Goal: Task Accomplishment & Management: Use online tool/utility

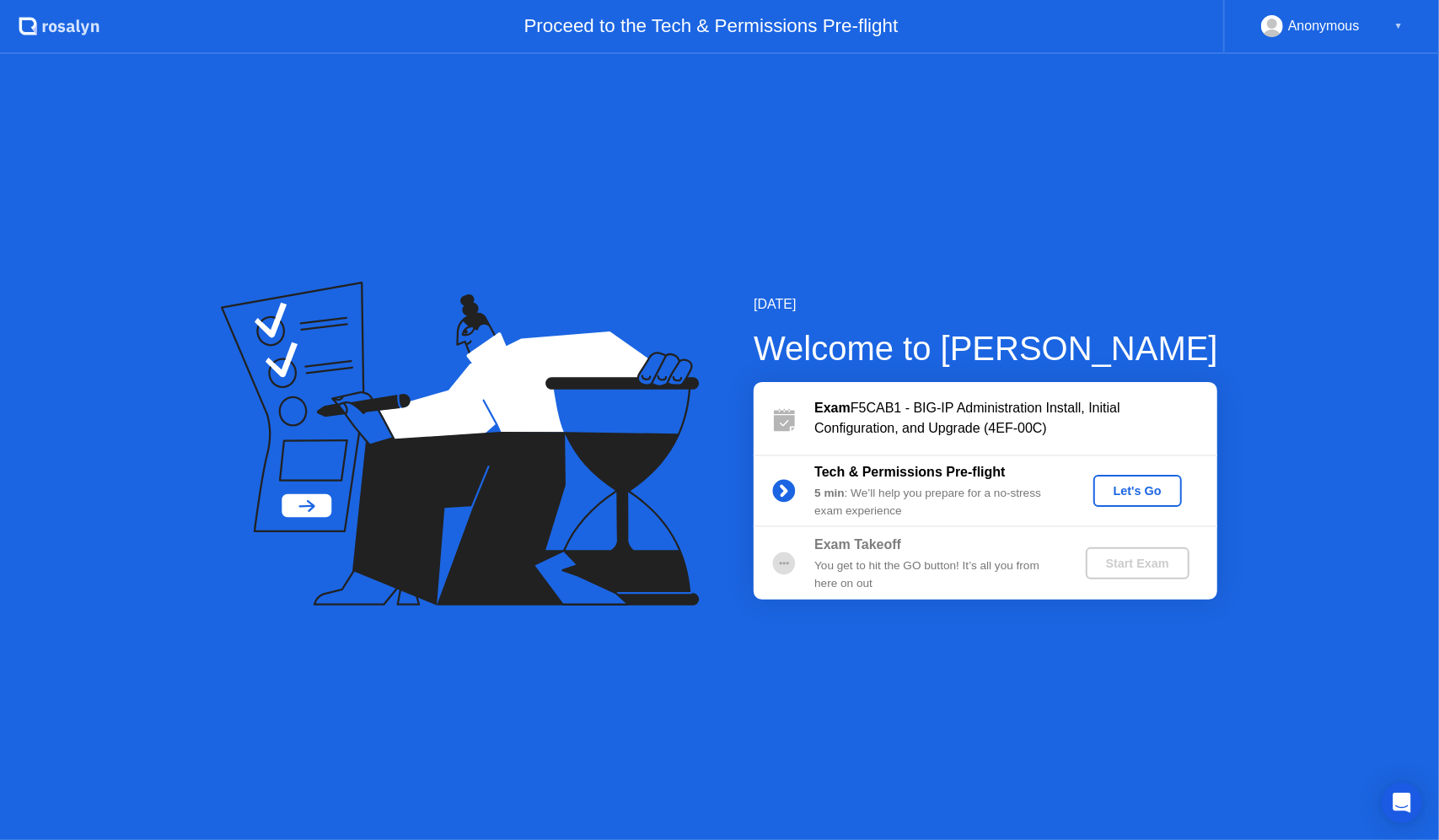
click at [1123, 493] on div "Let's Go" at bounding box center [1137, 490] width 75 height 13
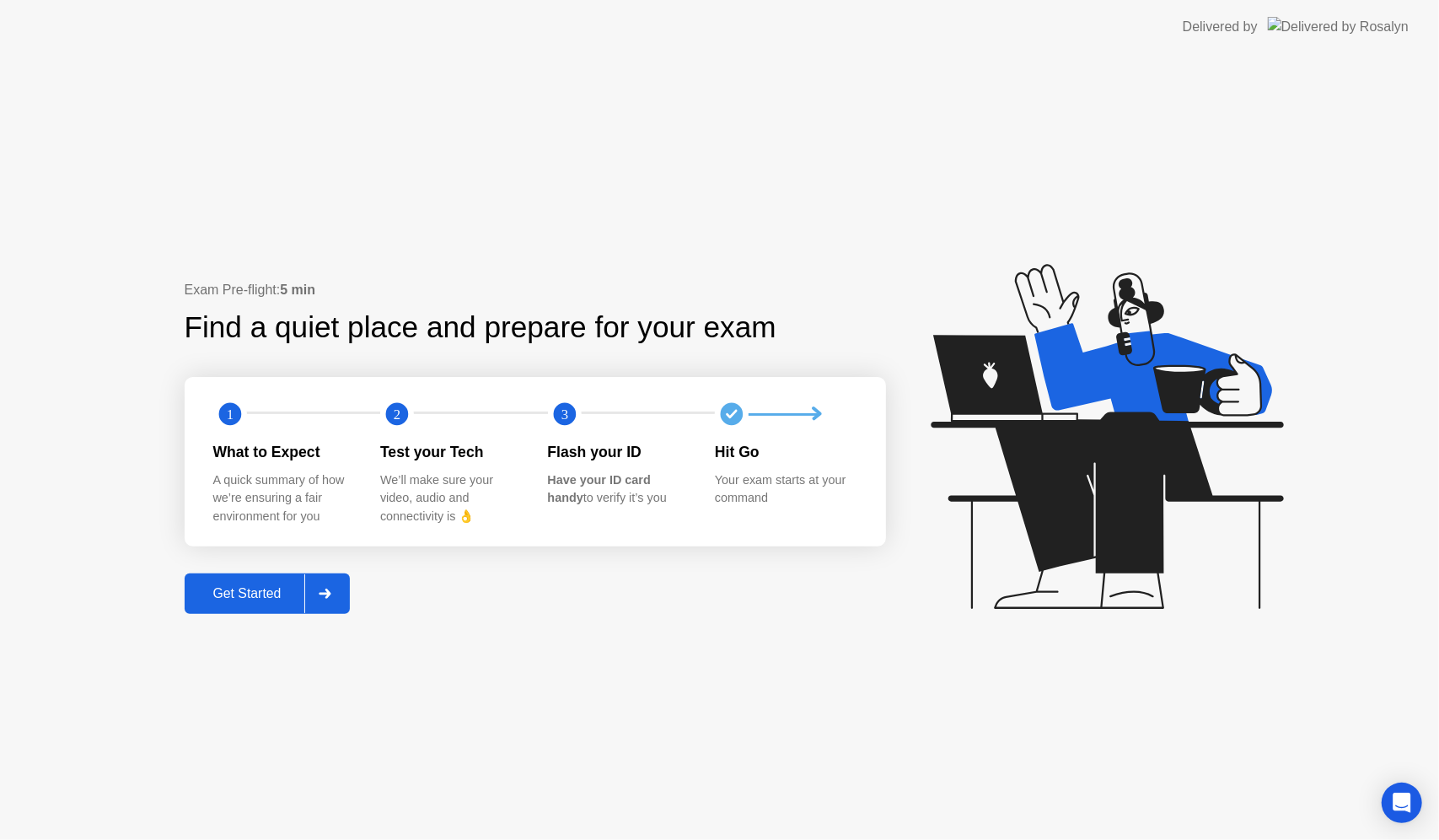
click at [252, 590] on div "Get Started" at bounding box center [247, 593] width 115 height 15
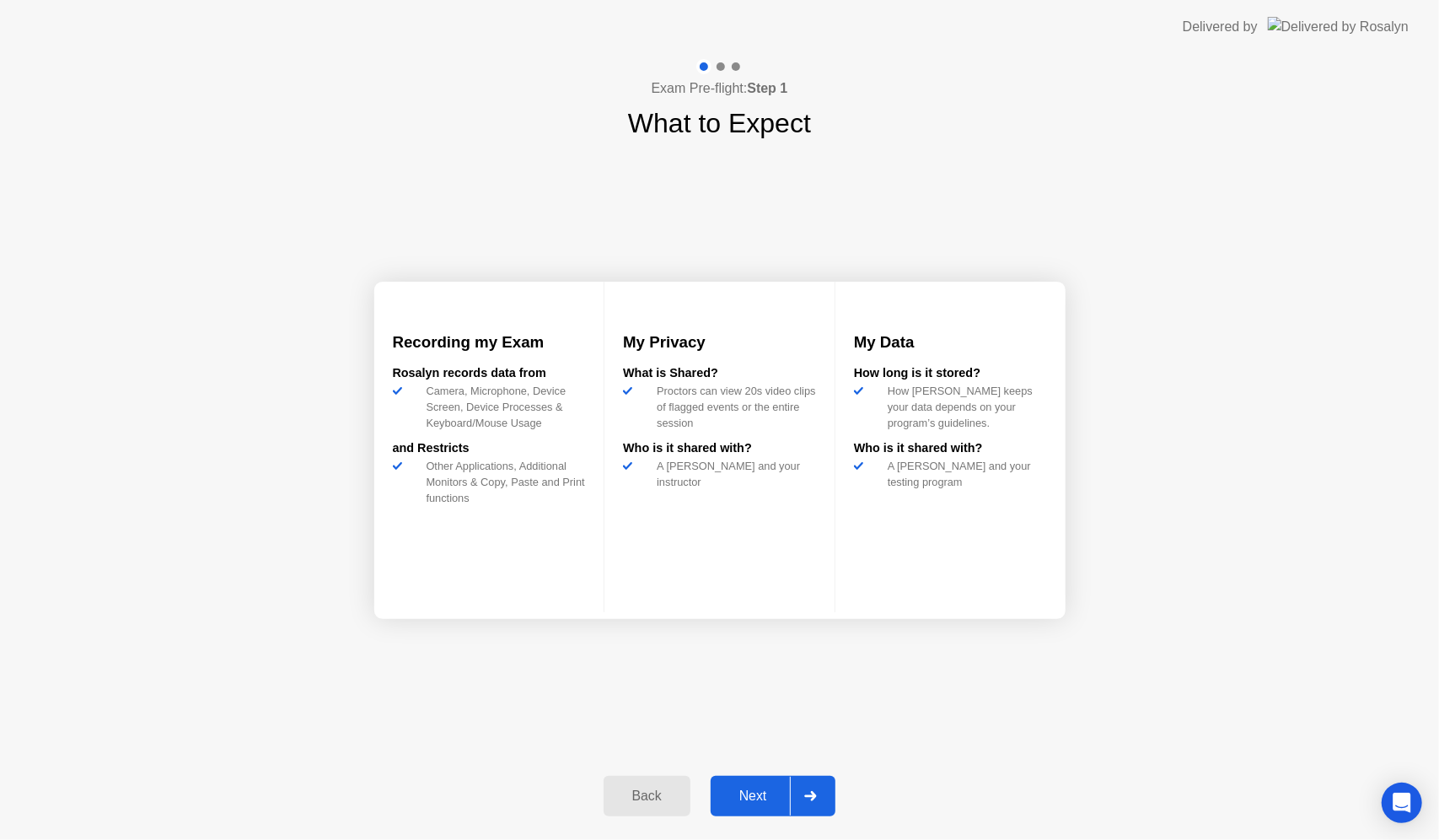
click at [711, 633] on div "Recording my Exam [PERSON_NAME] records data from Camera, Microphone, Device Sc…" at bounding box center [720, 450] width 691 height 614
click at [755, 806] on button "Next" at bounding box center [773, 796] width 126 height 40
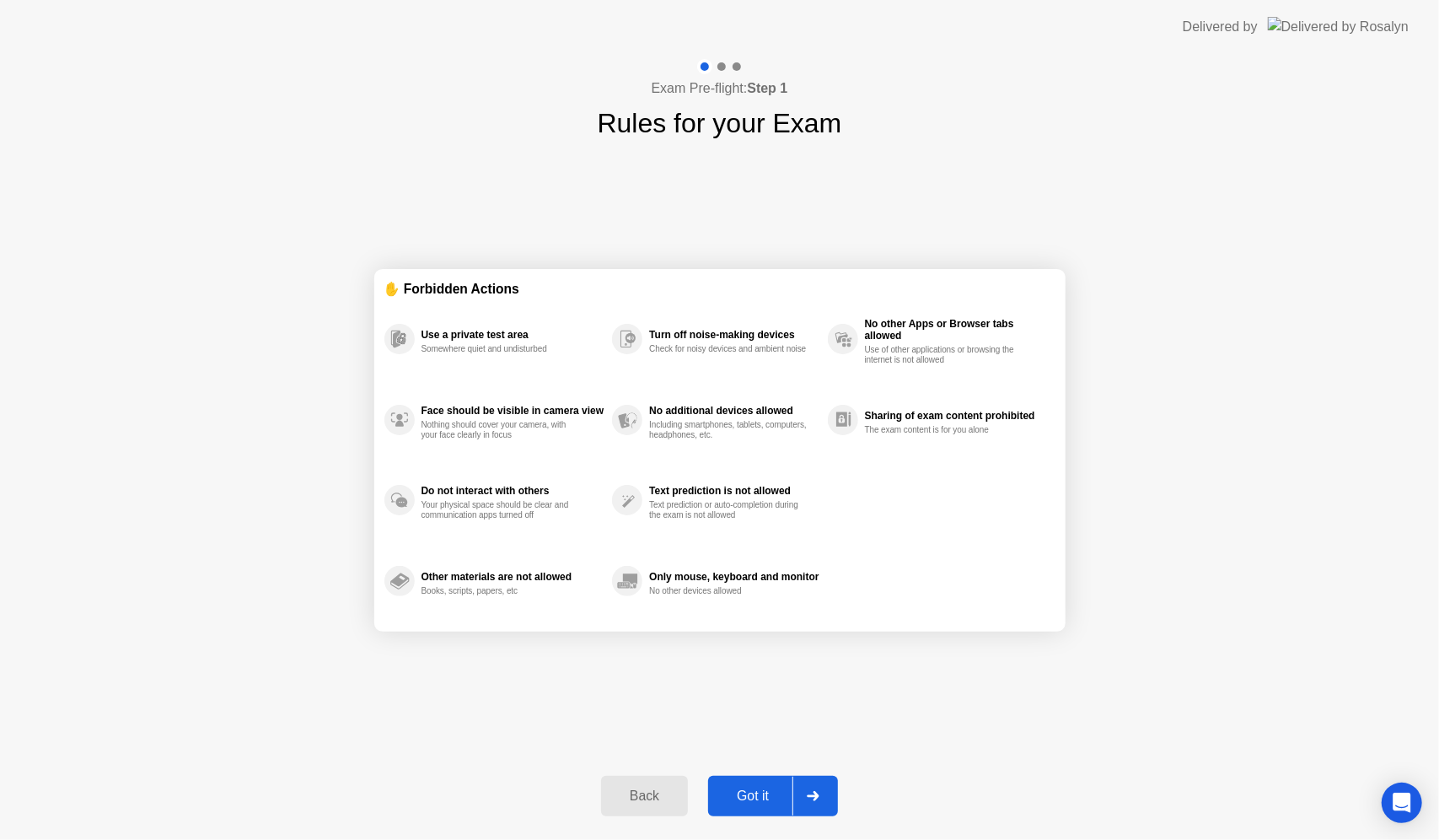
click at [761, 797] on div "Got it" at bounding box center [753, 795] width 79 height 15
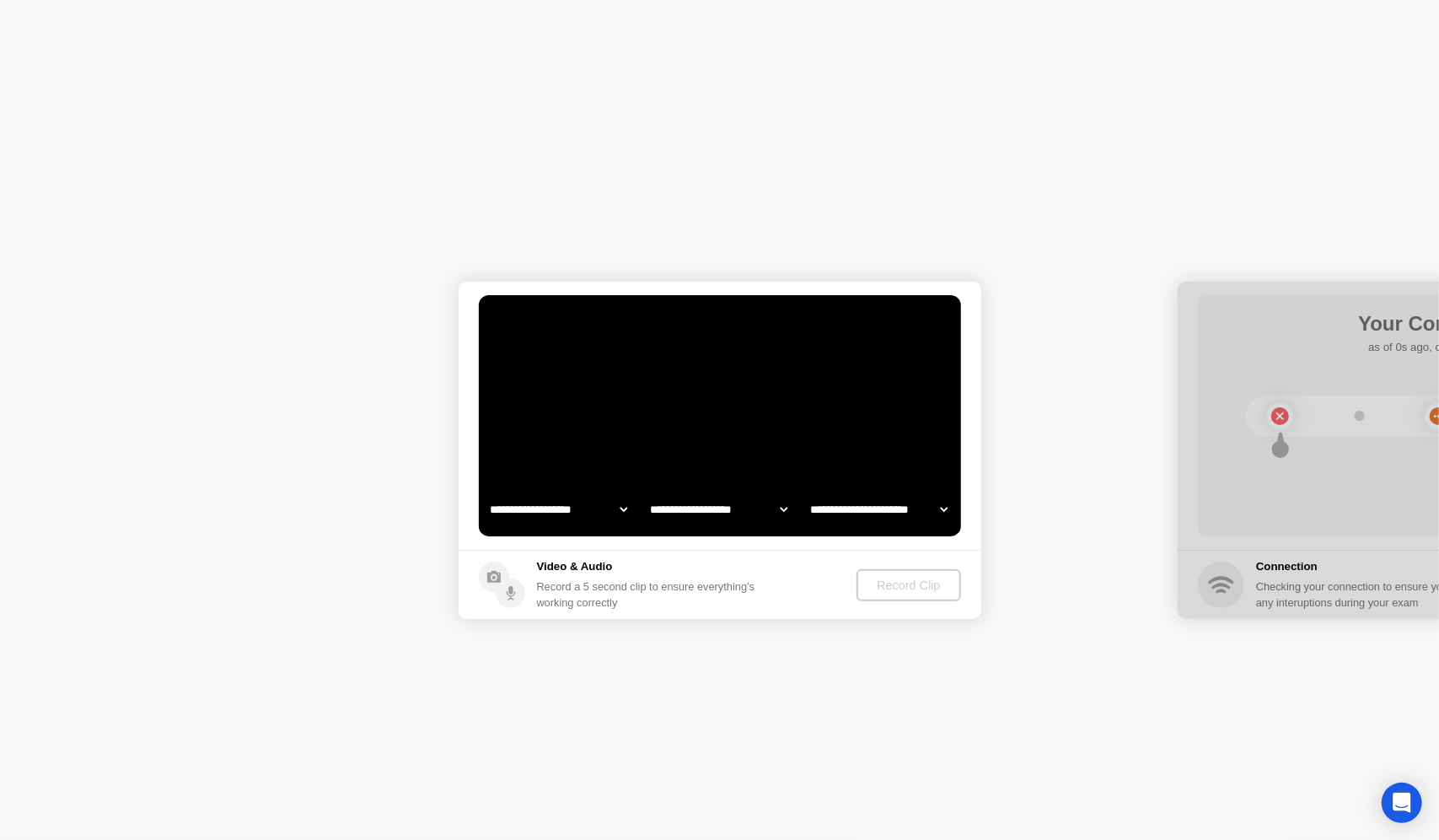
select select "**********"
select select "*******"
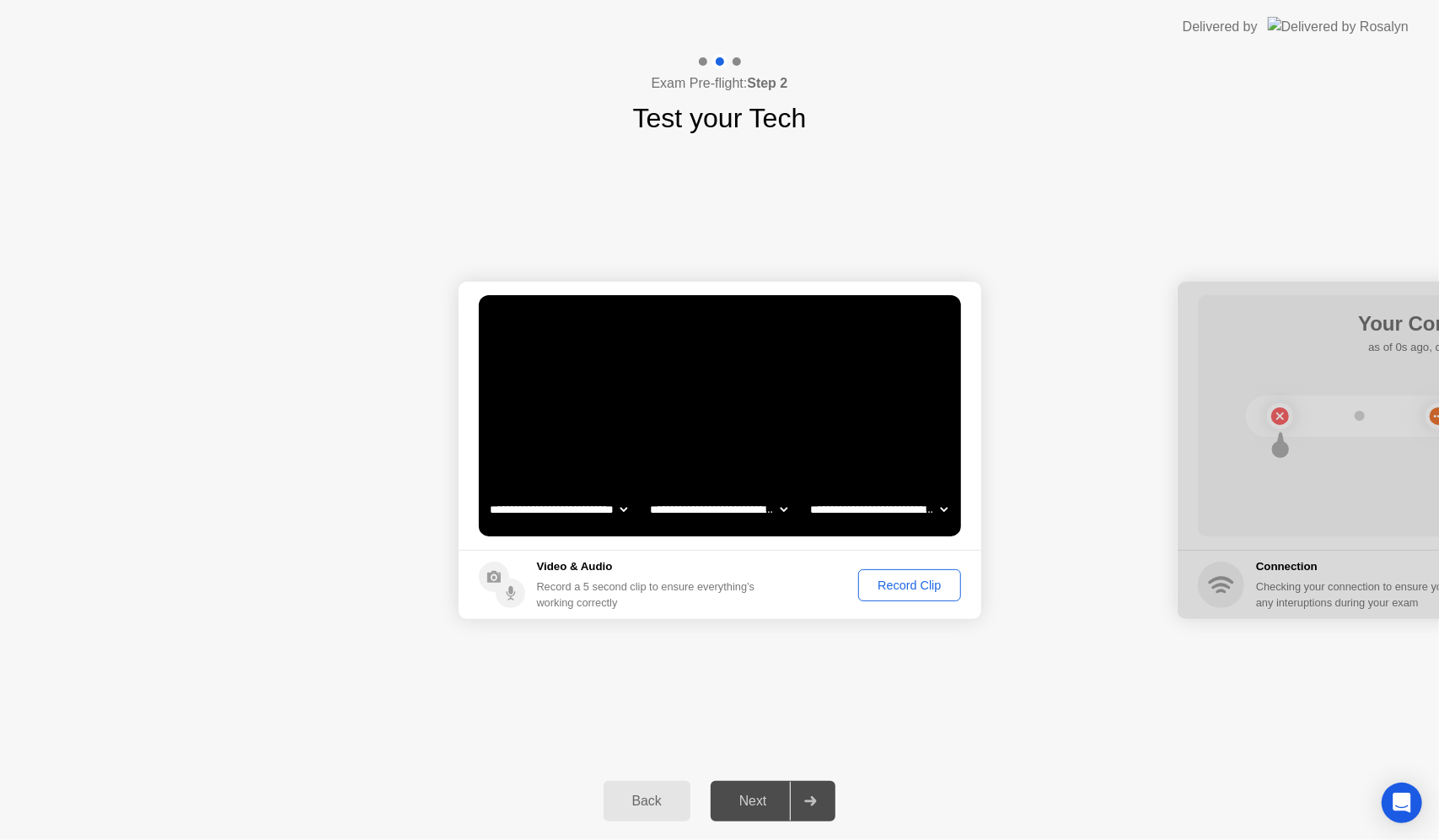
click at [751, 801] on div "Next" at bounding box center [753, 800] width 75 height 15
click at [743, 801] on div "Next" at bounding box center [753, 800] width 75 height 15
click at [870, 584] on div "Record Clip" at bounding box center [909, 584] width 91 height 13
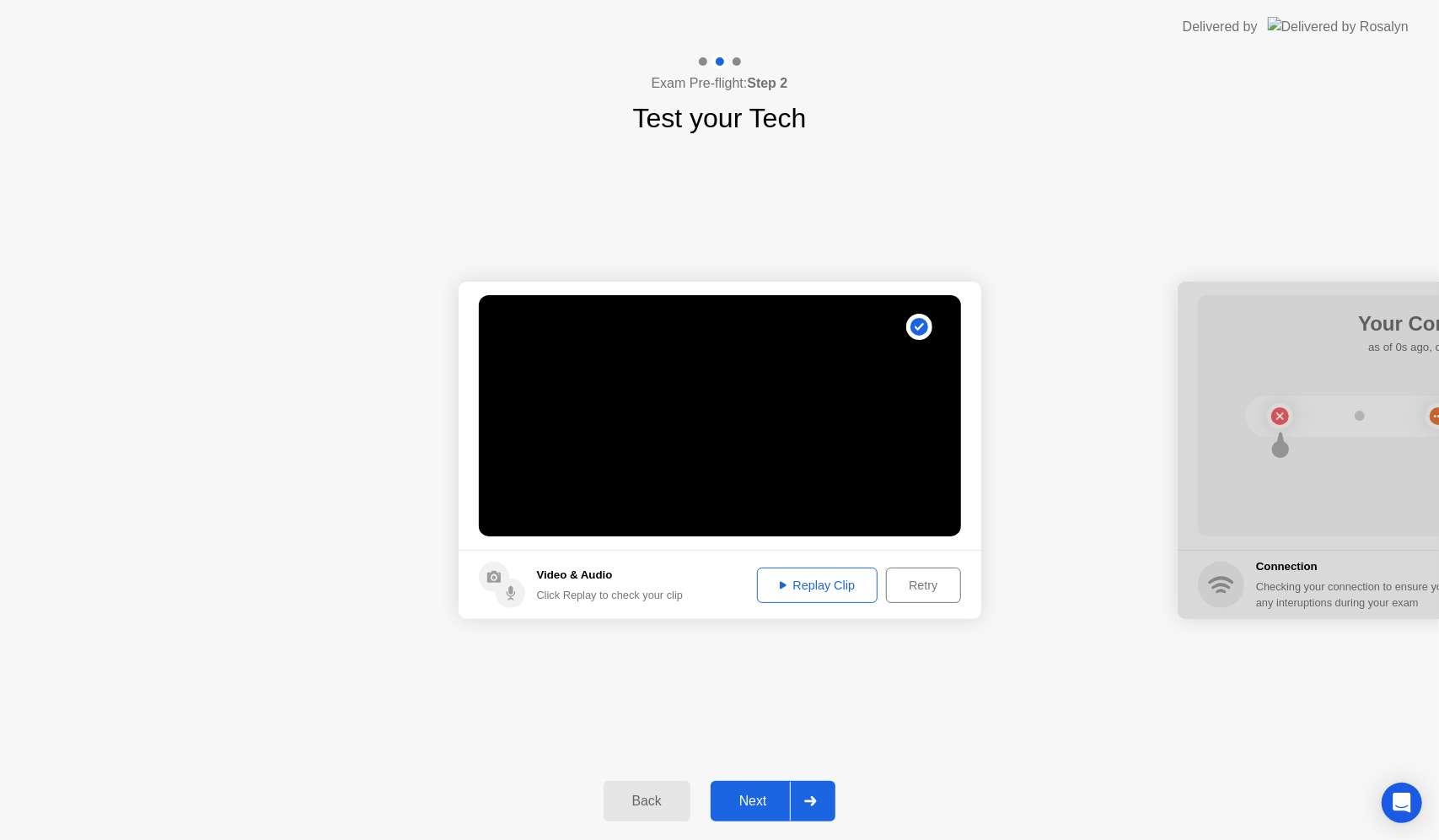
click at [922, 592] on div "Retry" at bounding box center [923, 584] width 62 height 13
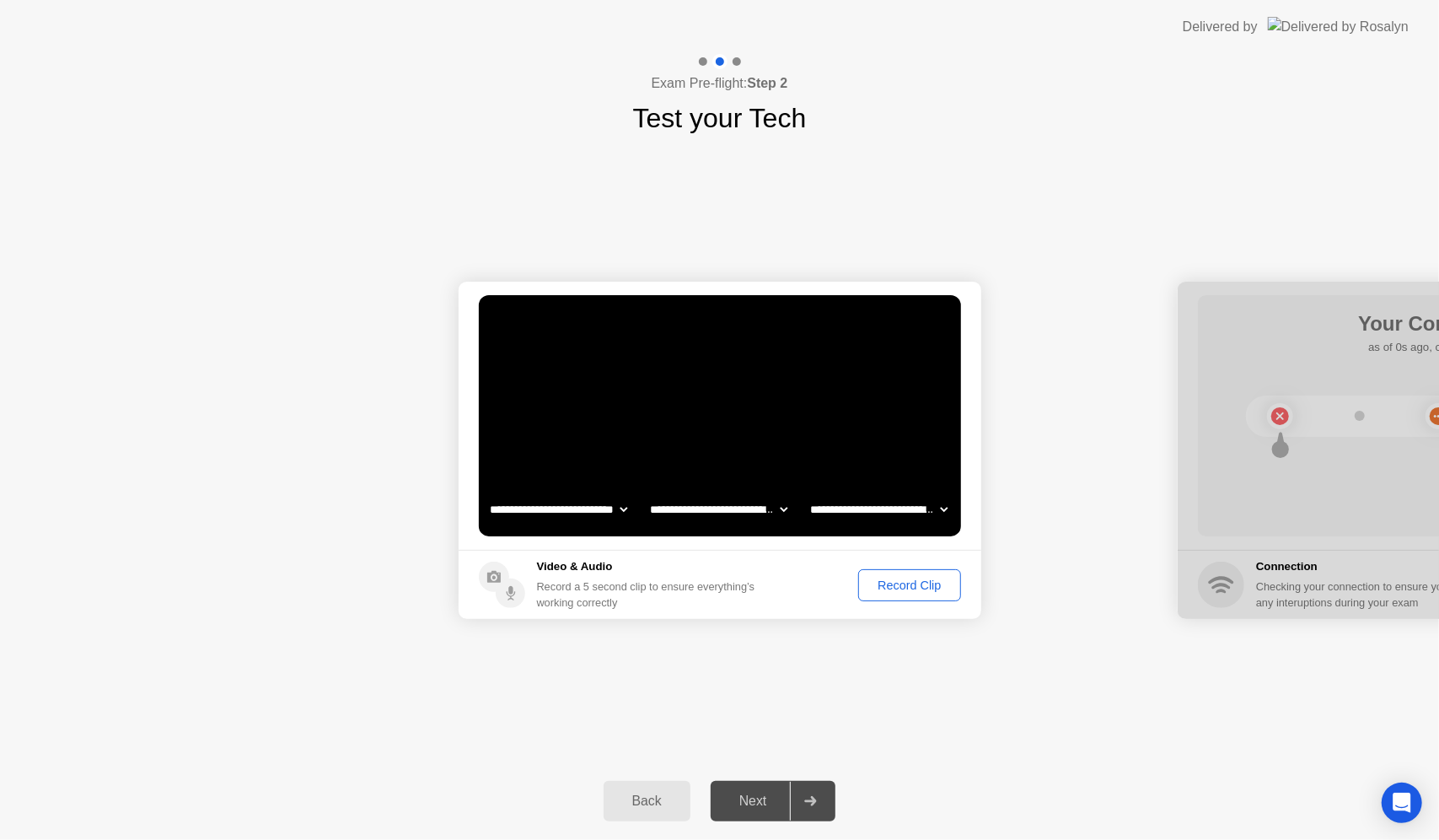
click at [739, 645] on div "**********" at bounding box center [720, 449] width 1439 height 624
click at [742, 798] on div "Next" at bounding box center [753, 800] width 75 height 15
click at [893, 585] on div "Record Clip" at bounding box center [909, 584] width 91 height 13
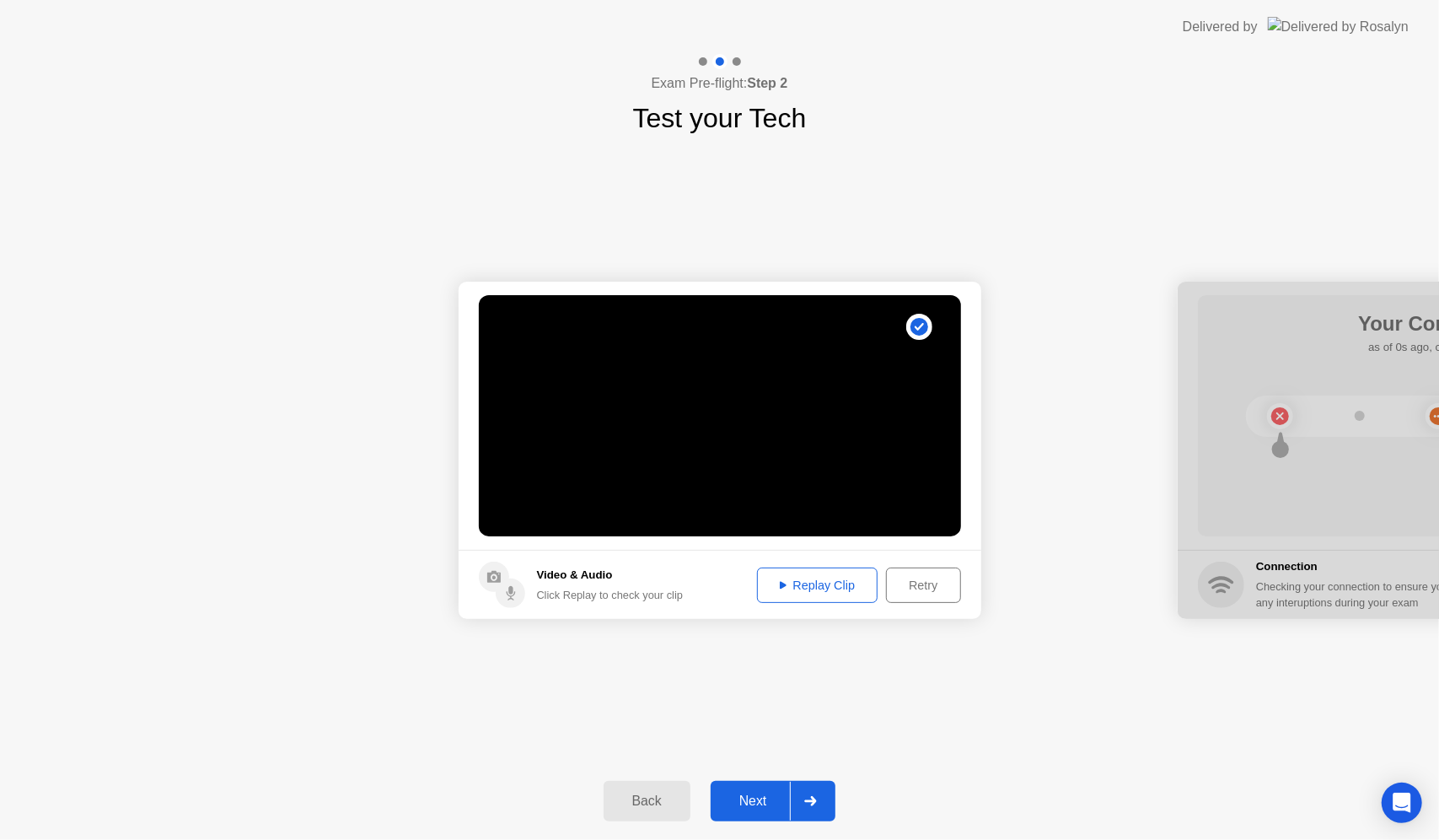
click at [831, 591] on div "Replay Clip" at bounding box center [817, 584] width 110 height 13
click at [749, 781] on button "Next" at bounding box center [773, 801] width 126 height 40
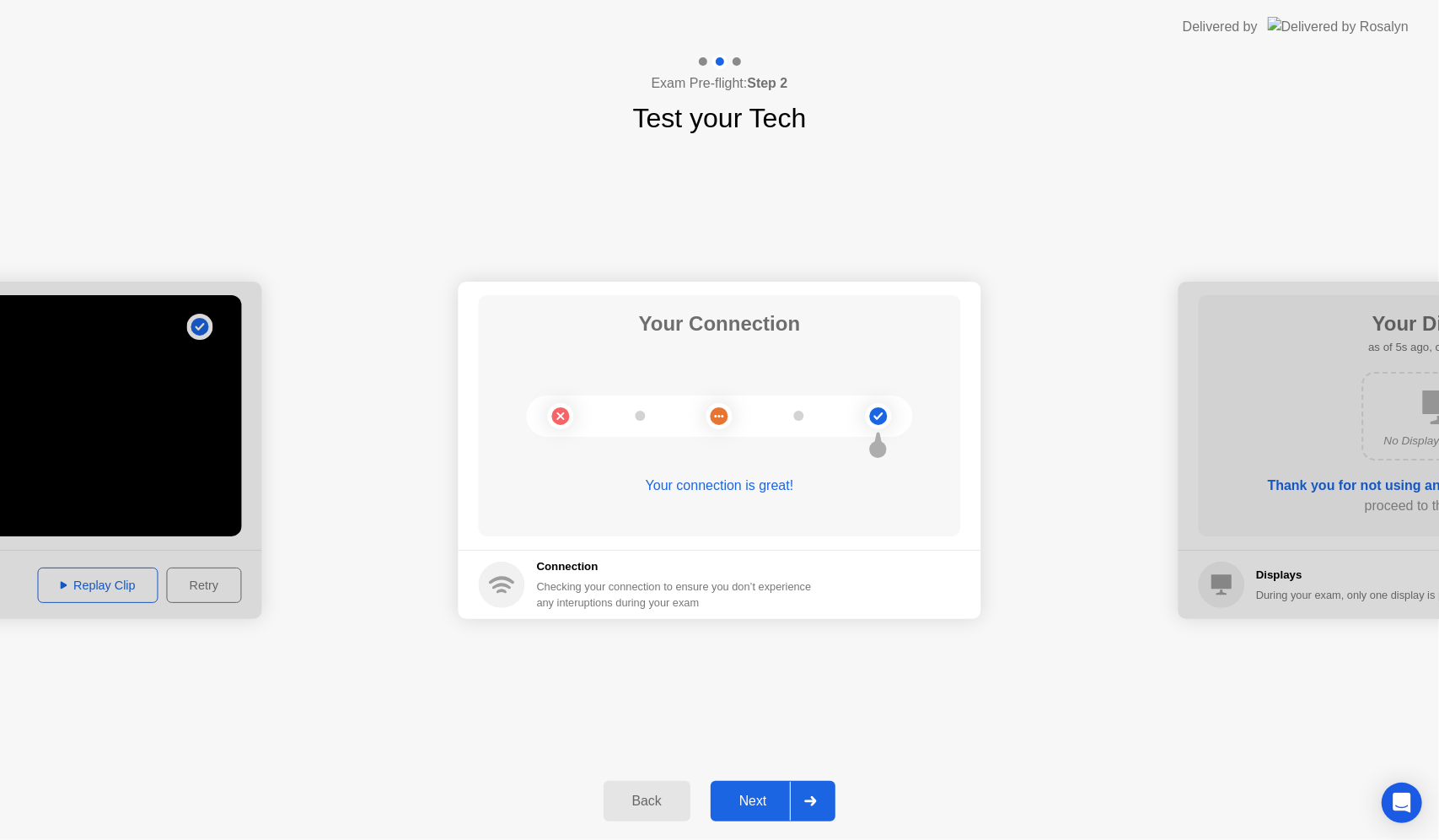
click at [749, 802] on div "Next" at bounding box center [753, 800] width 75 height 15
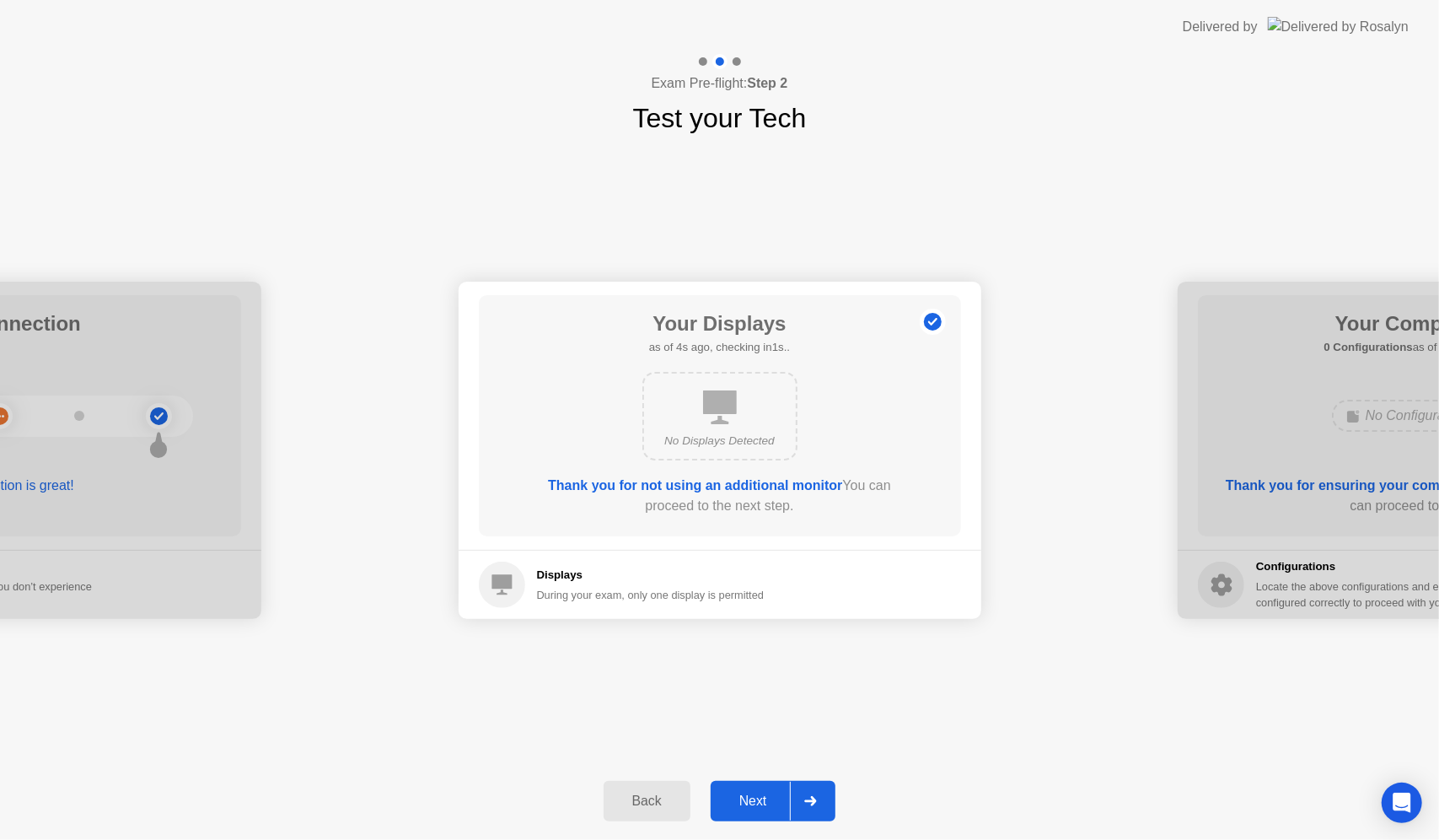
click at [734, 798] on div "Next" at bounding box center [753, 800] width 75 height 15
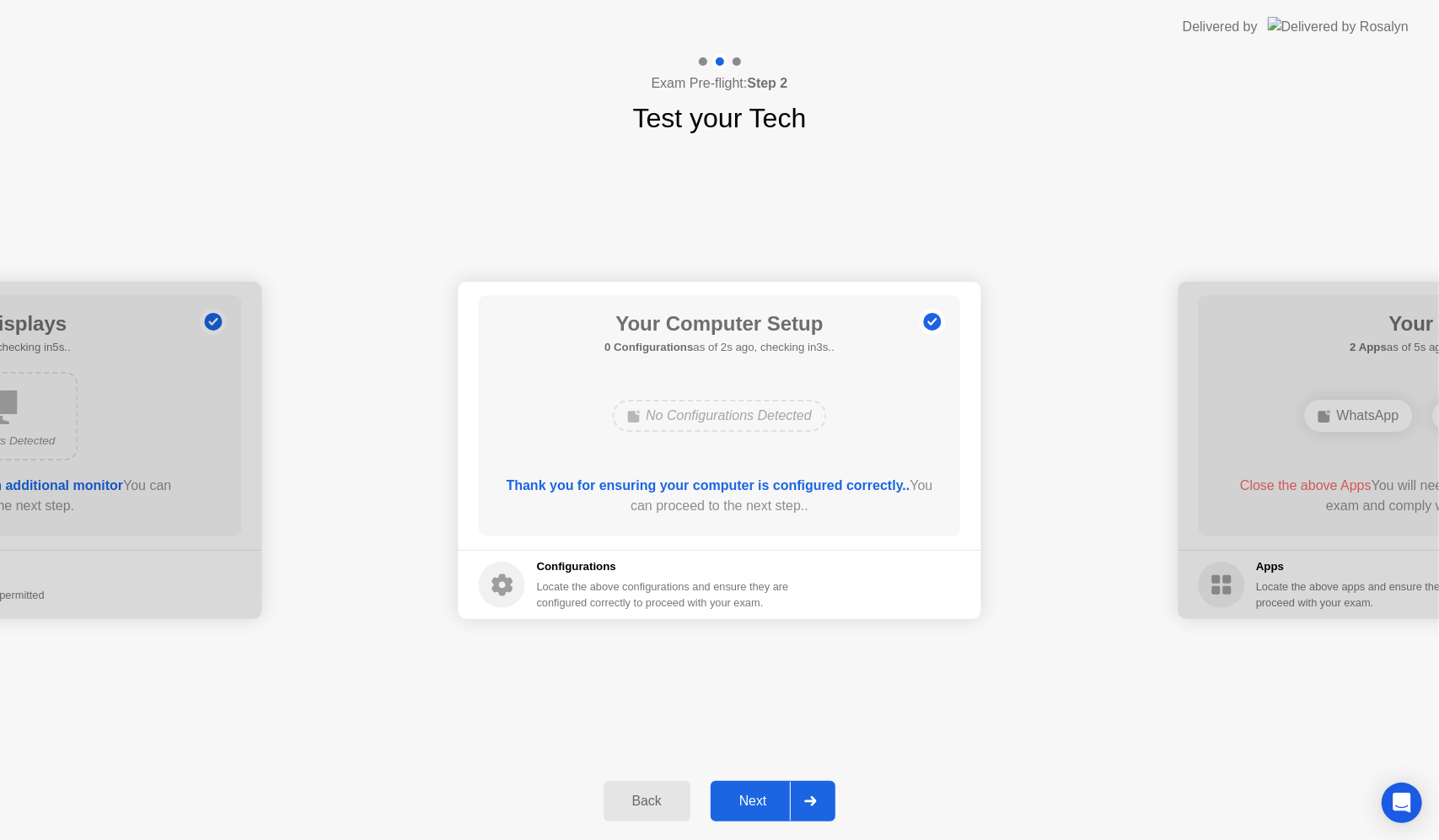
click at [756, 801] on div "Next" at bounding box center [753, 800] width 75 height 15
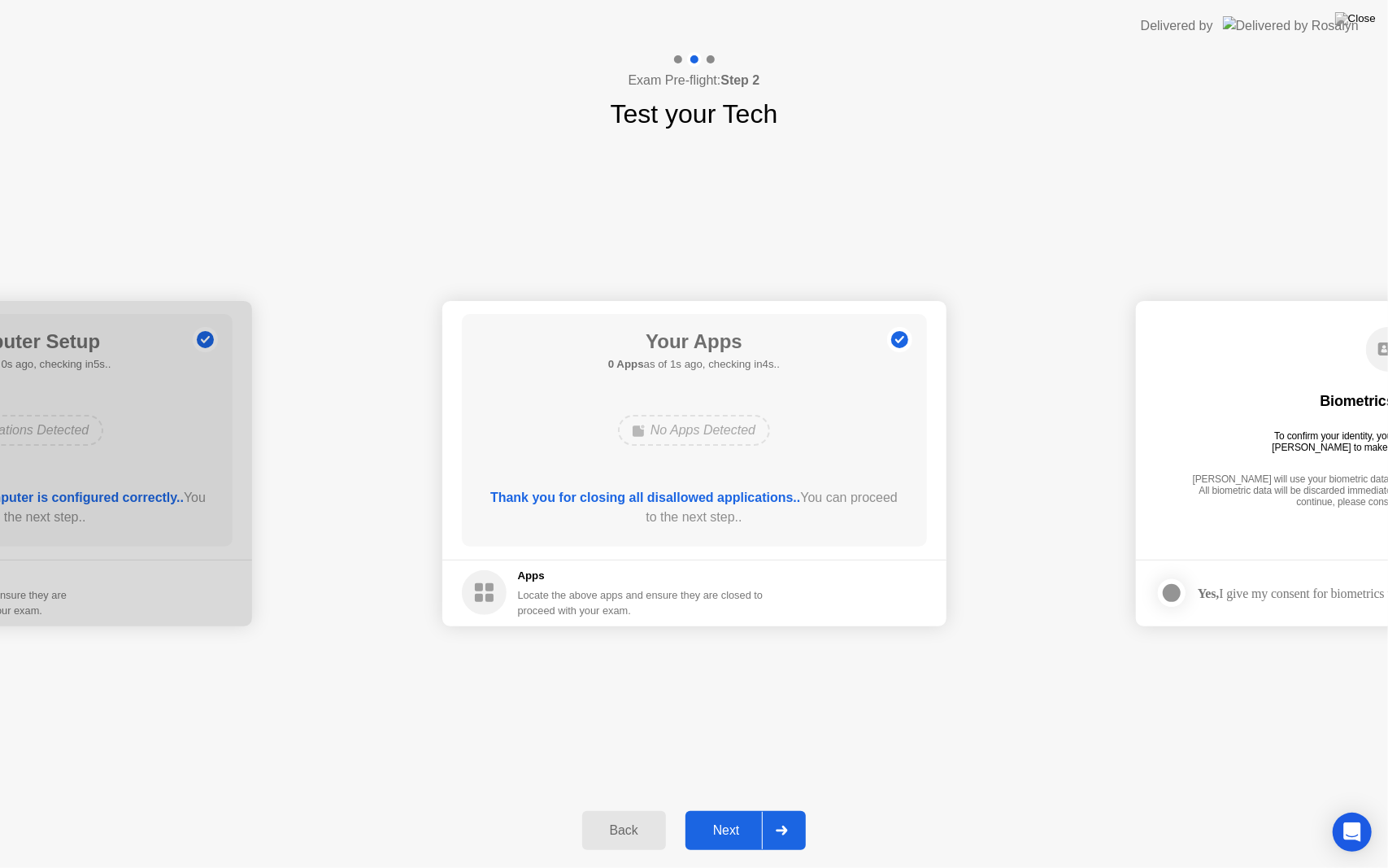
click at [649, 665] on div "**********" at bounding box center [694, 462] width 1388 height 659
click at [724, 809] on div "Next" at bounding box center [726, 830] width 72 height 14
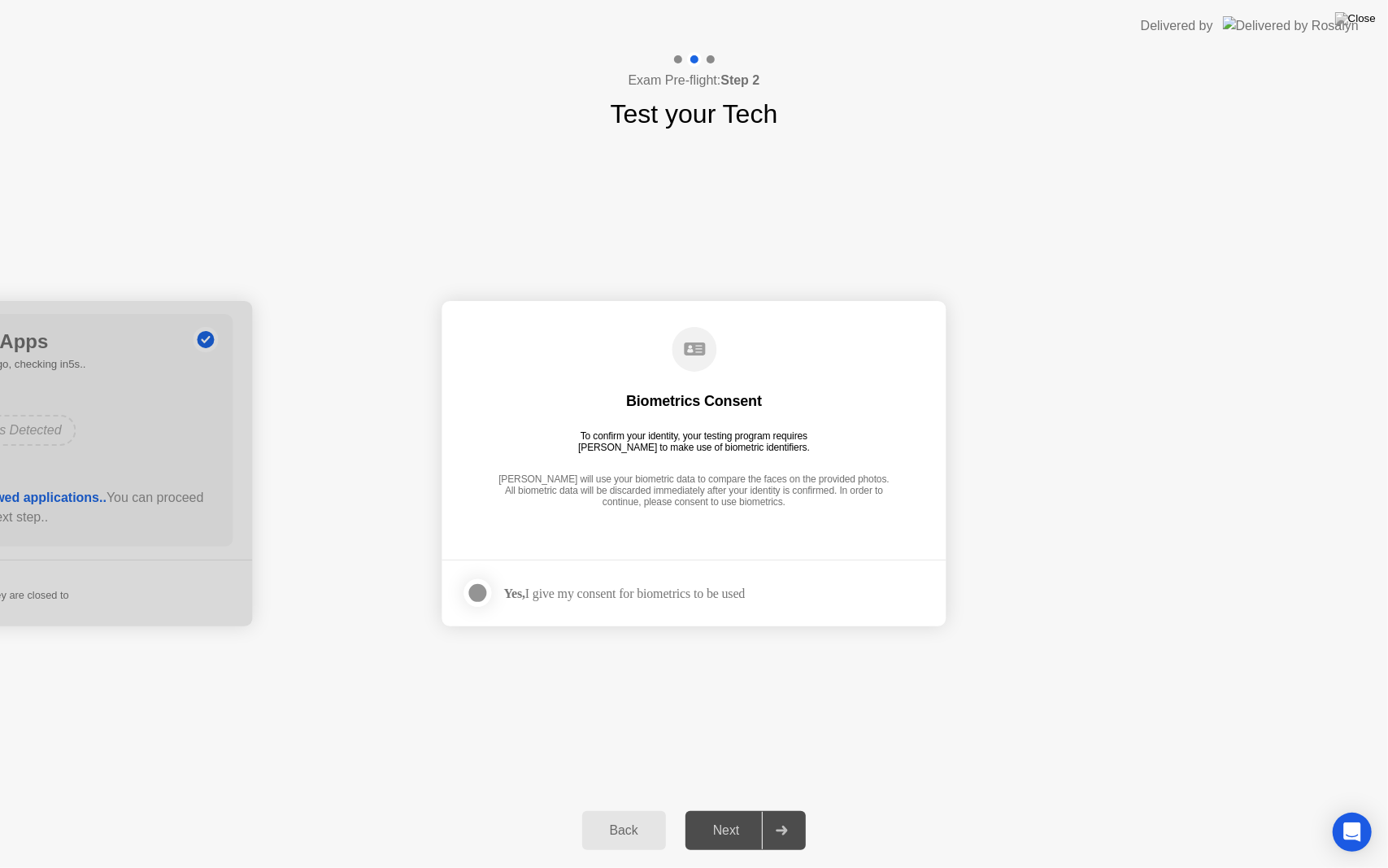
click at [571, 596] on div "Yes, I give my consent for biometrics to be used" at bounding box center [624, 593] width 242 height 15
click at [510, 596] on strong "Yes," at bounding box center [514, 593] width 21 height 14
click at [496, 597] on label at bounding box center [483, 593] width 42 height 32
click at [473, 597] on icon at bounding box center [479, 593] width 10 height 10
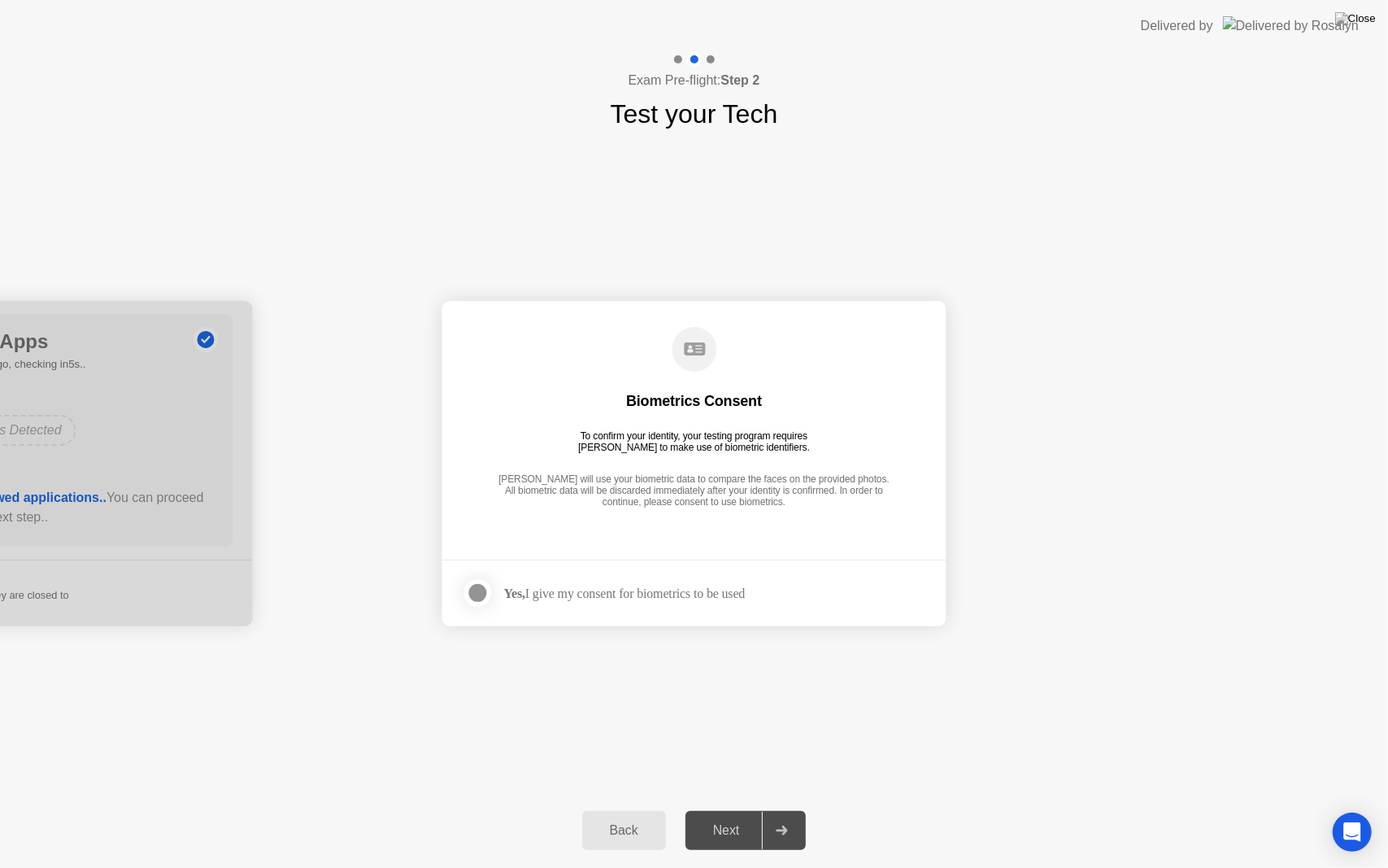
click at [481, 587] on div at bounding box center [478, 592] width 20 height 20
click at [745, 809] on div "Next" at bounding box center [726, 830] width 72 height 14
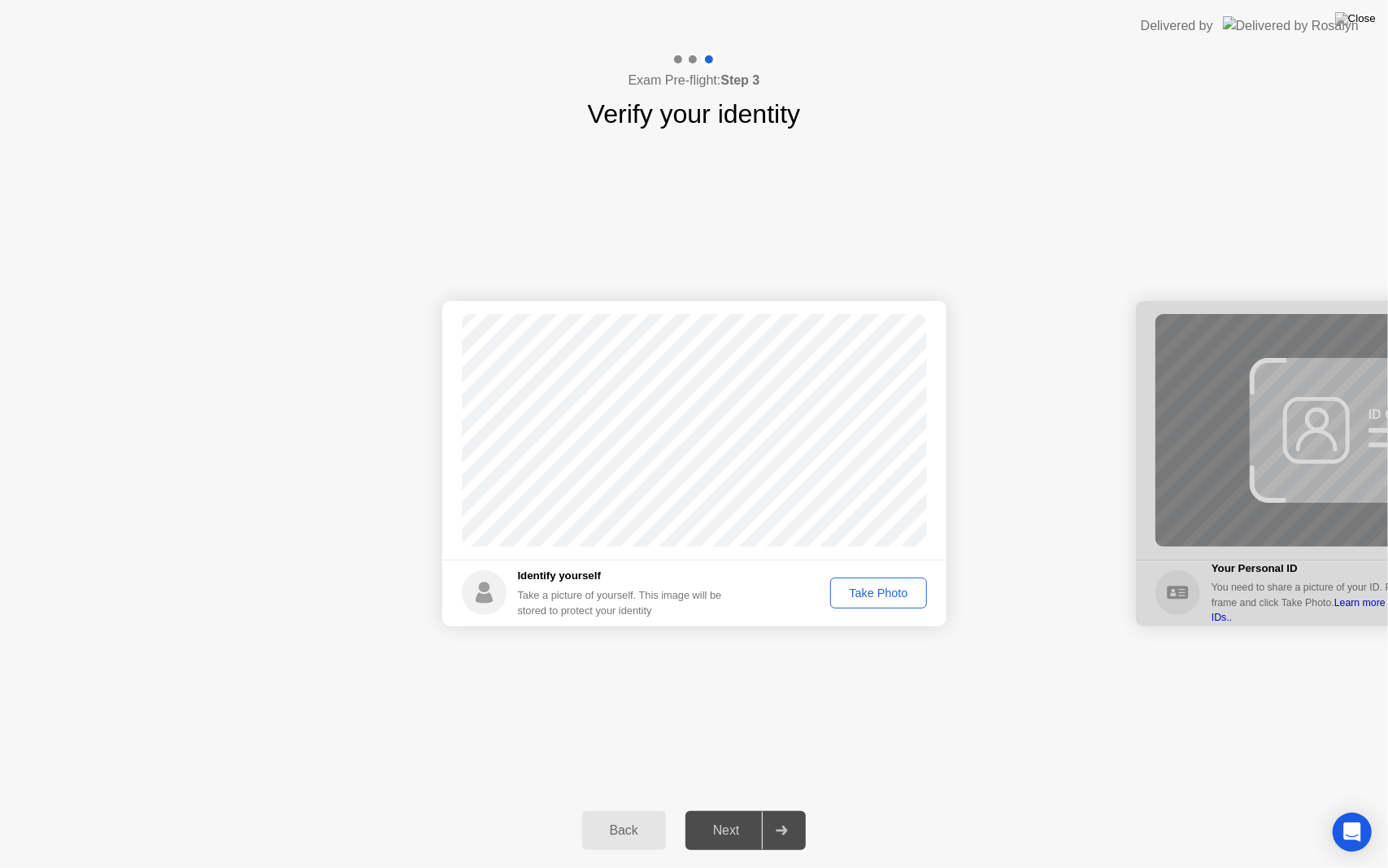
click at [866, 586] on div "Take Photo" at bounding box center [878, 592] width 85 height 13
click at [921, 589] on button "Retake" at bounding box center [889, 592] width 75 height 31
click at [877, 589] on div "Take Photo" at bounding box center [878, 592] width 85 height 13
click at [740, 809] on button "Next" at bounding box center [746, 831] width 121 height 39
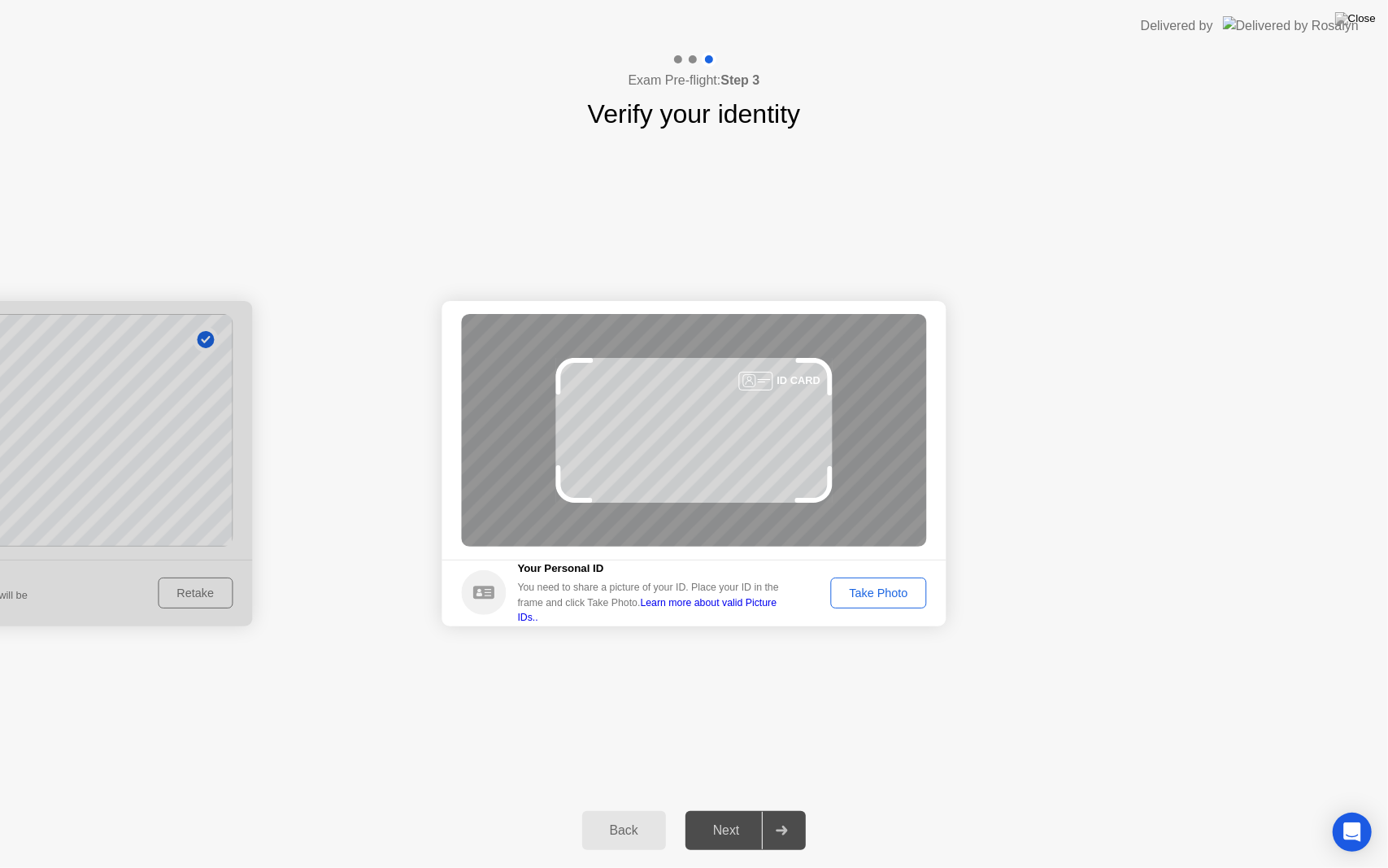
click at [870, 596] on div "Take Photo" at bounding box center [878, 592] width 85 height 13
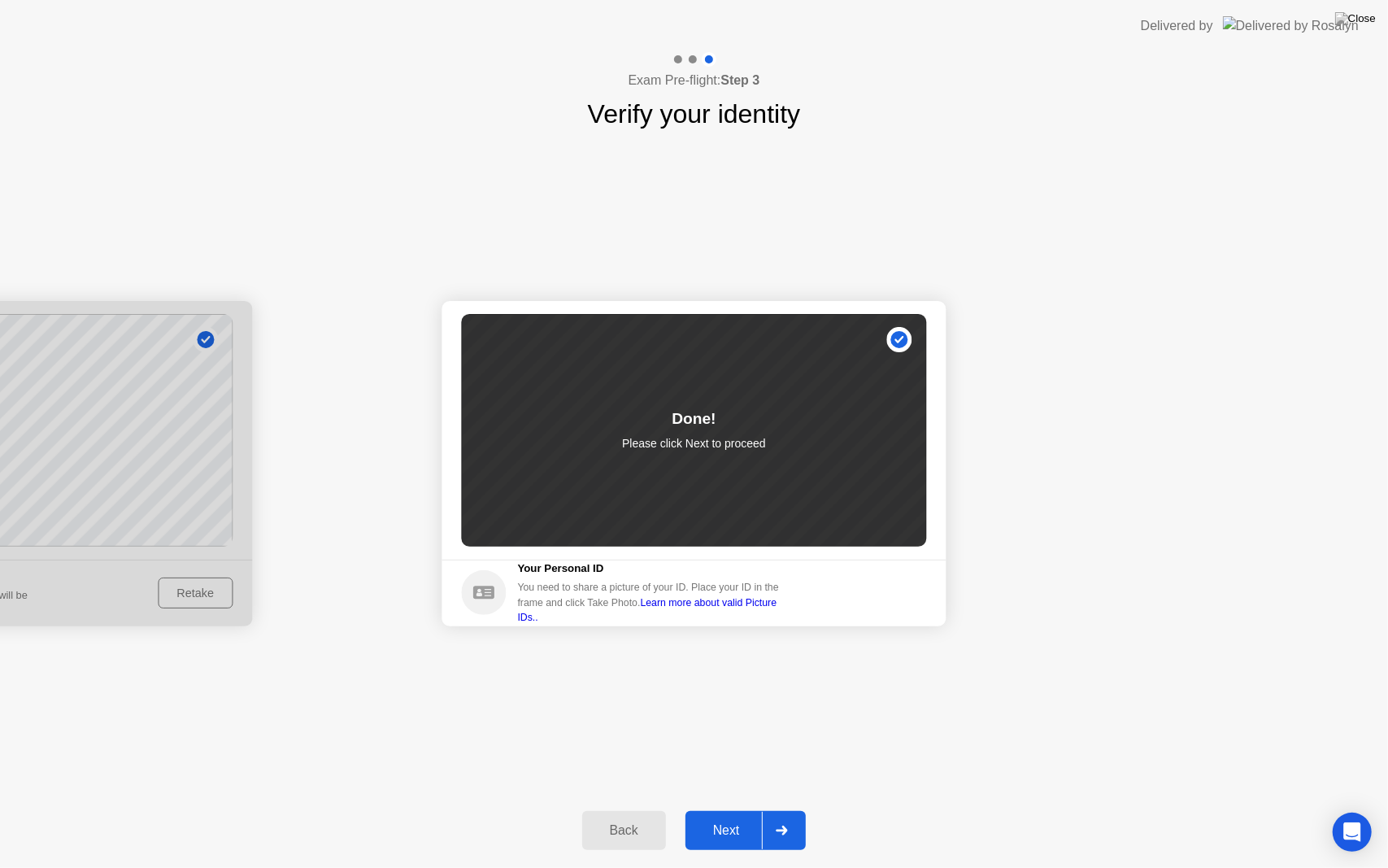
click at [725, 809] on div "Next" at bounding box center [726, 830] width 72 height 14
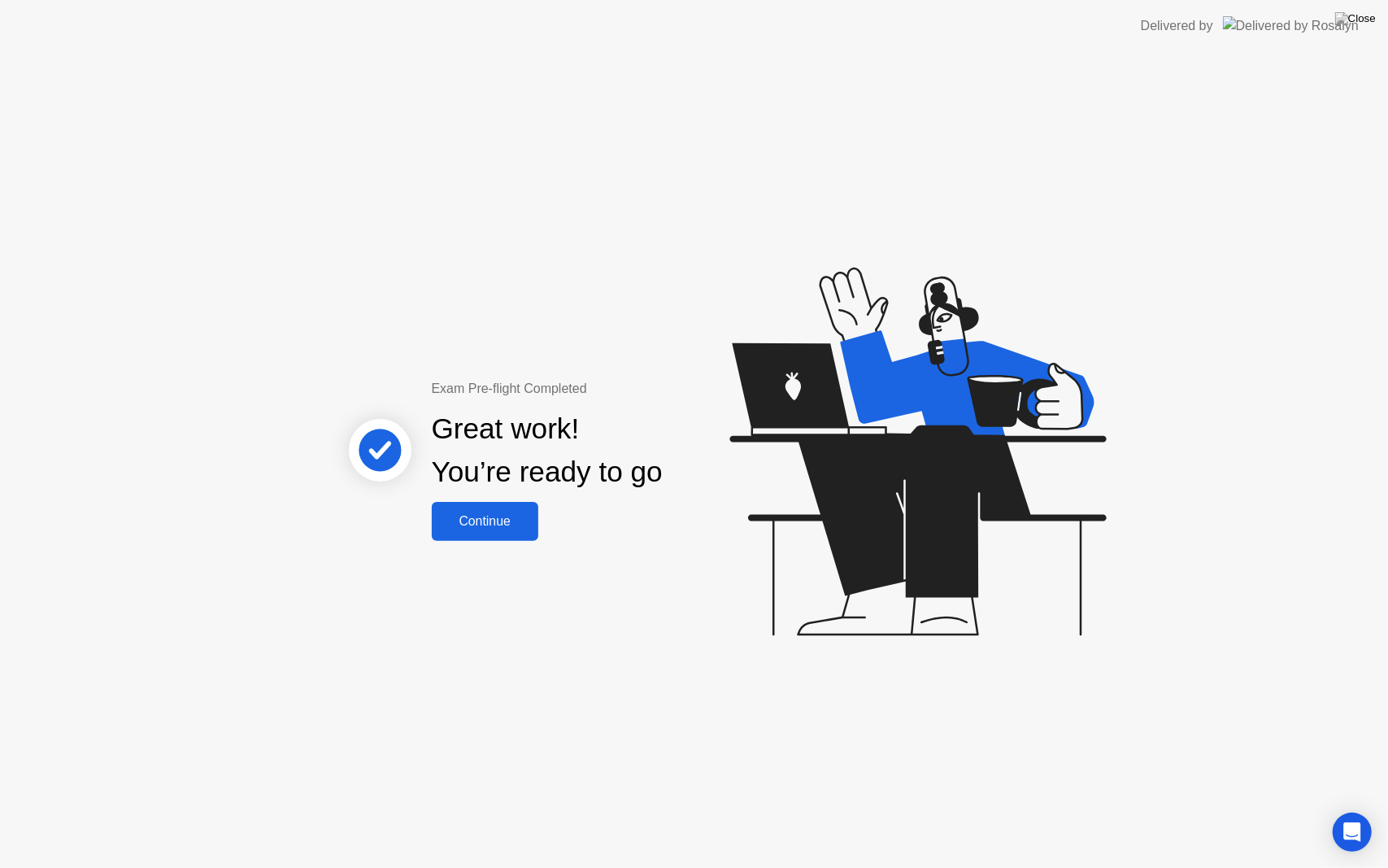
click at [473, 506] on button "Continue" at bounding box center [485, 521] width 107 height 39
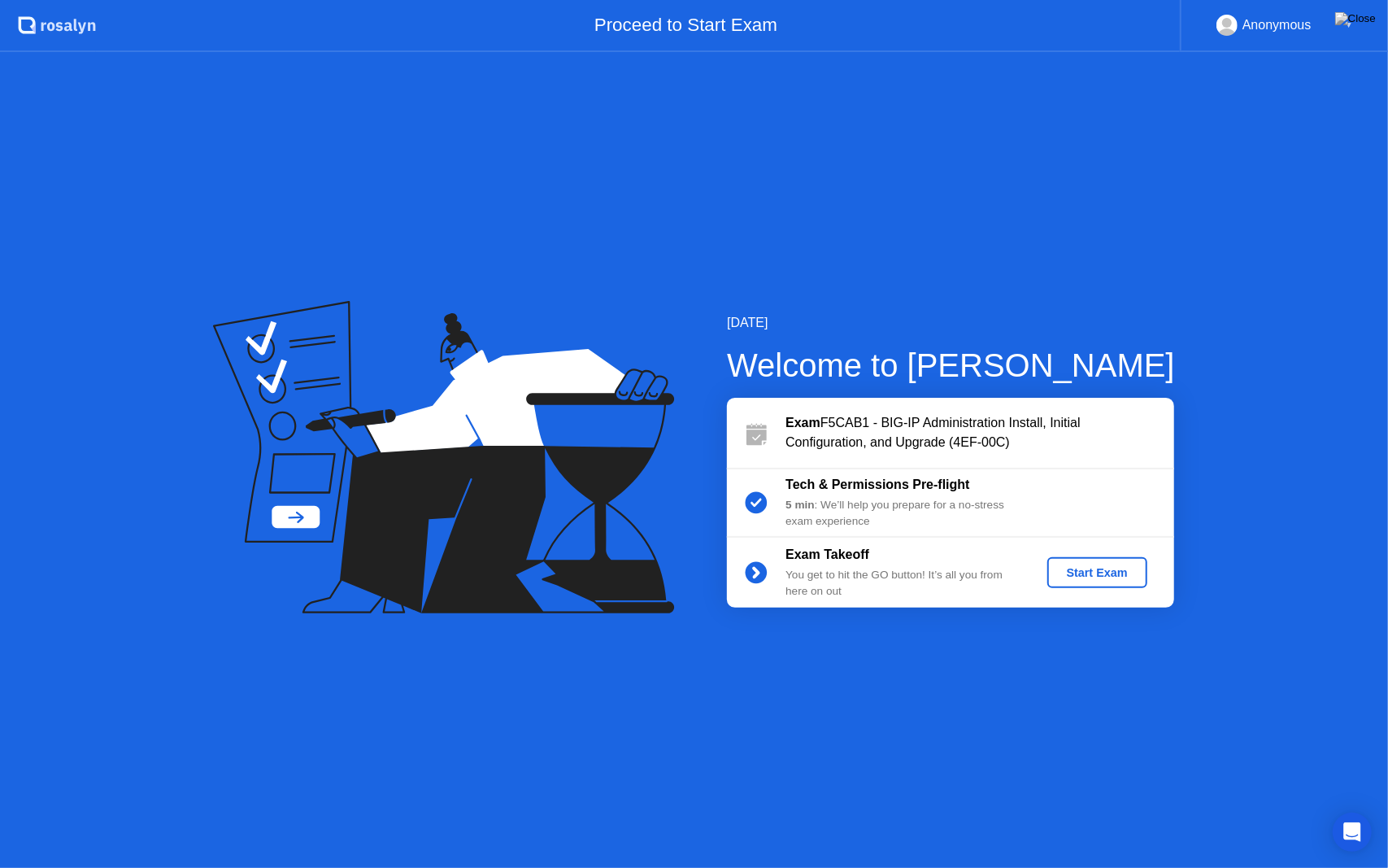
click at [798, 564] on div "Exam Takeoff You get to hit the GO button! It’s all you from here on out" at bounding box center [903, 572] width 234 height 55
click at [1097, 570] on div "Start Exam" at bounding box center [1097, 572] width 87 height 13
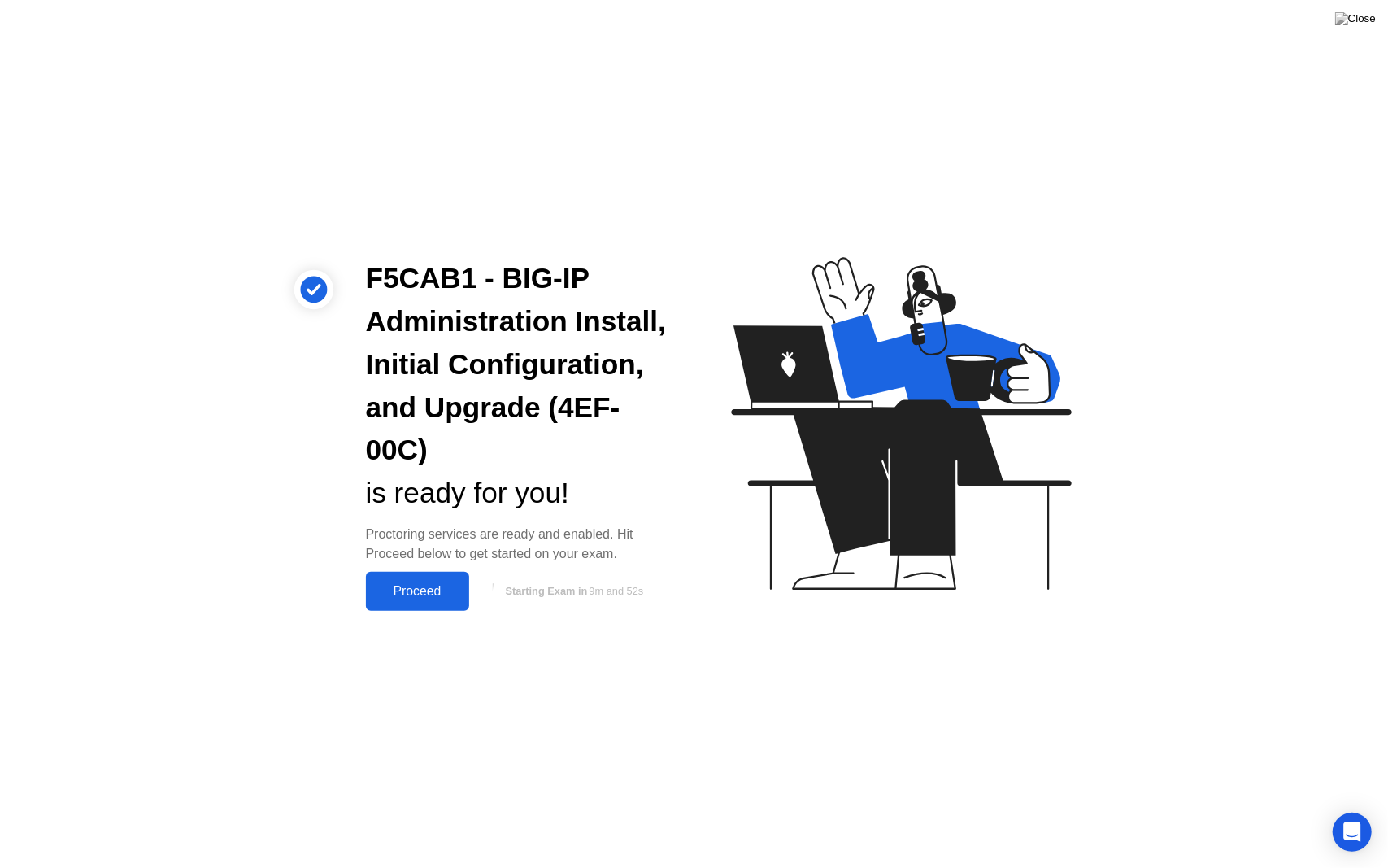
click at [411, 591] on div "Proceed" at bounding box center [417, 591] width 93 height 14
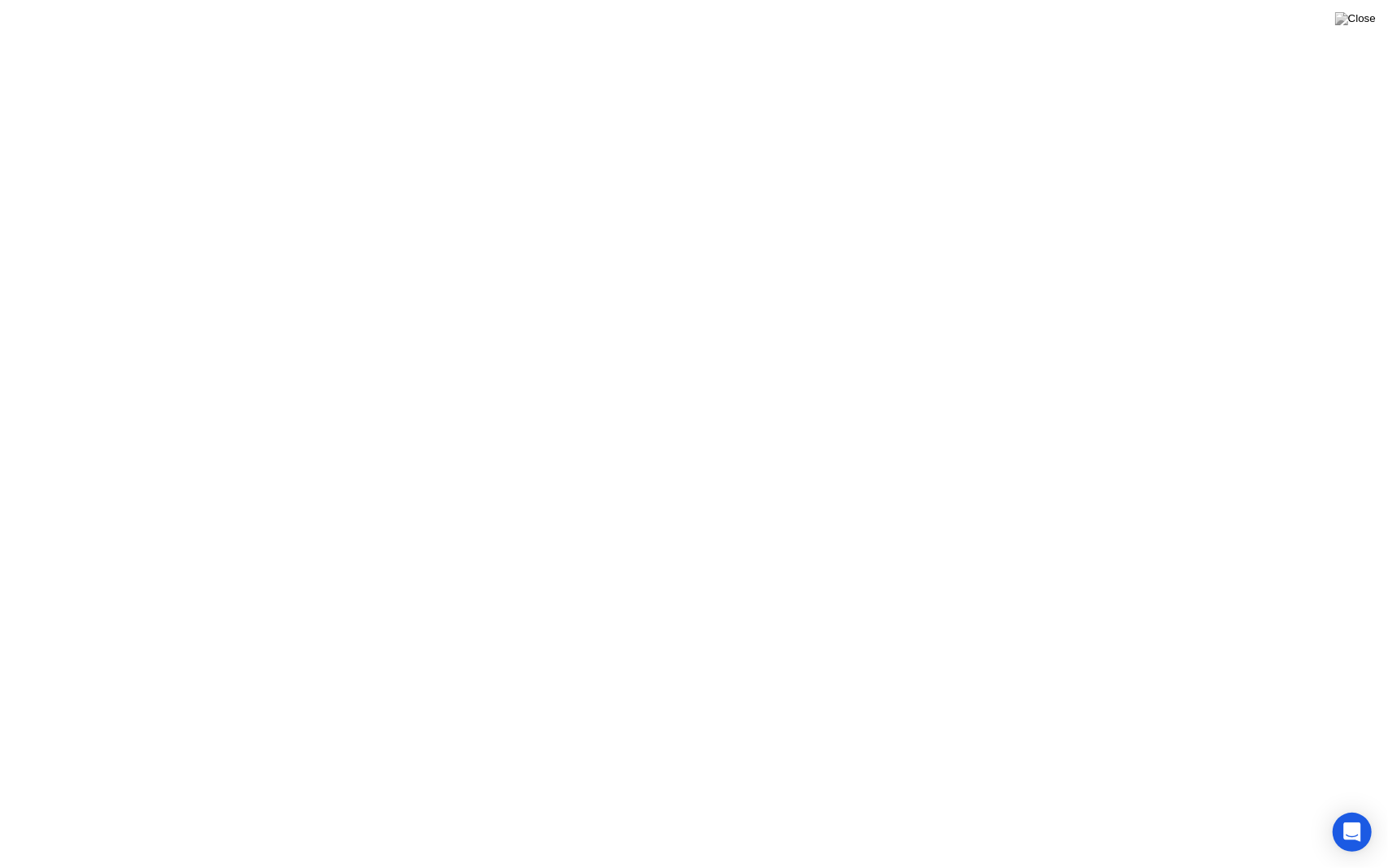
drag, startPoint x: 696, startPoint y: 366, endPoint x: 898, endPoint y: 371, distance: 202.1
click div "A [PERSON_NAME] reviewed a flagged event in your session and wants to let you k…"
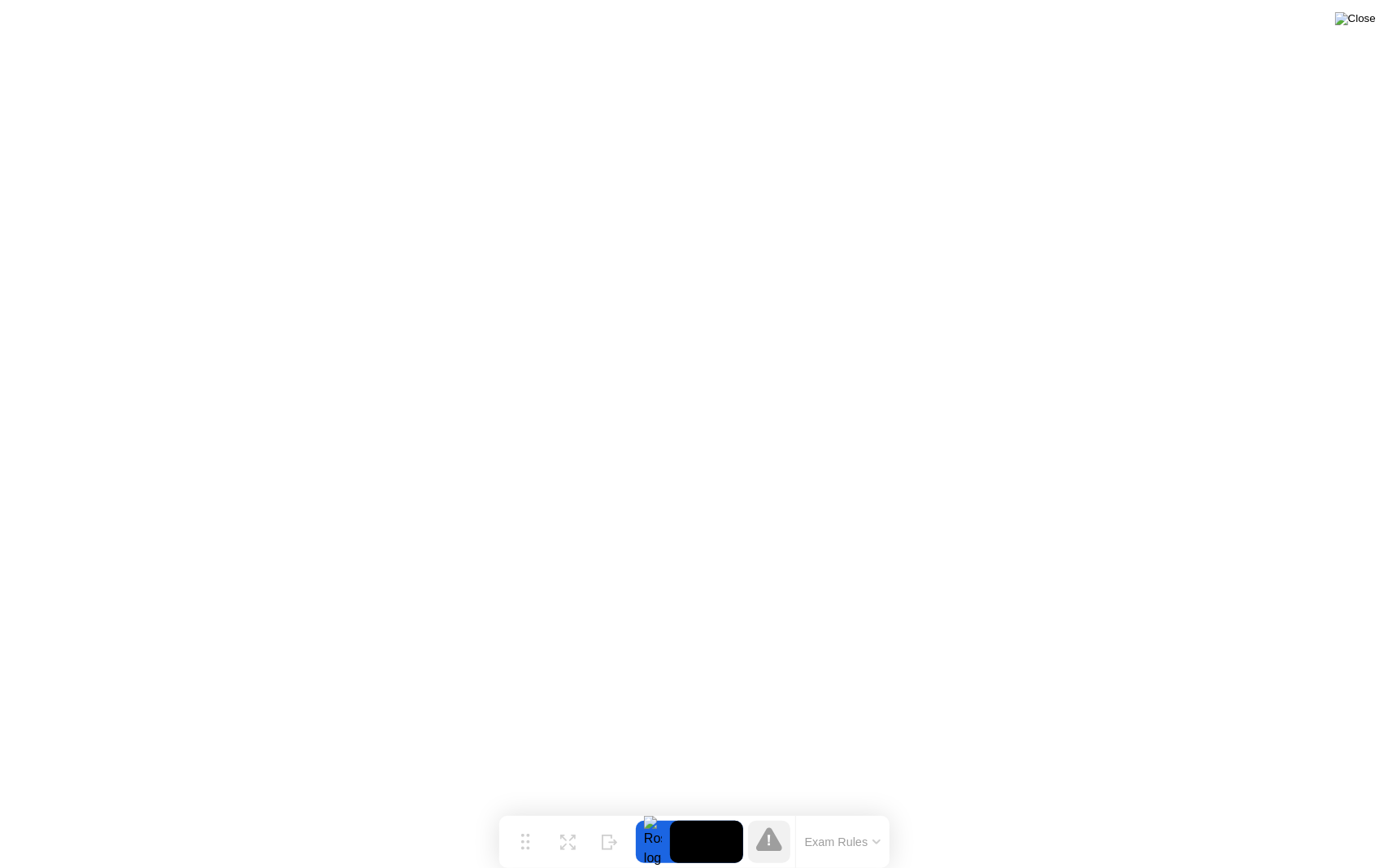
click at [1357, 25] on img at bounding box center [1356, 18] width 41 height 13
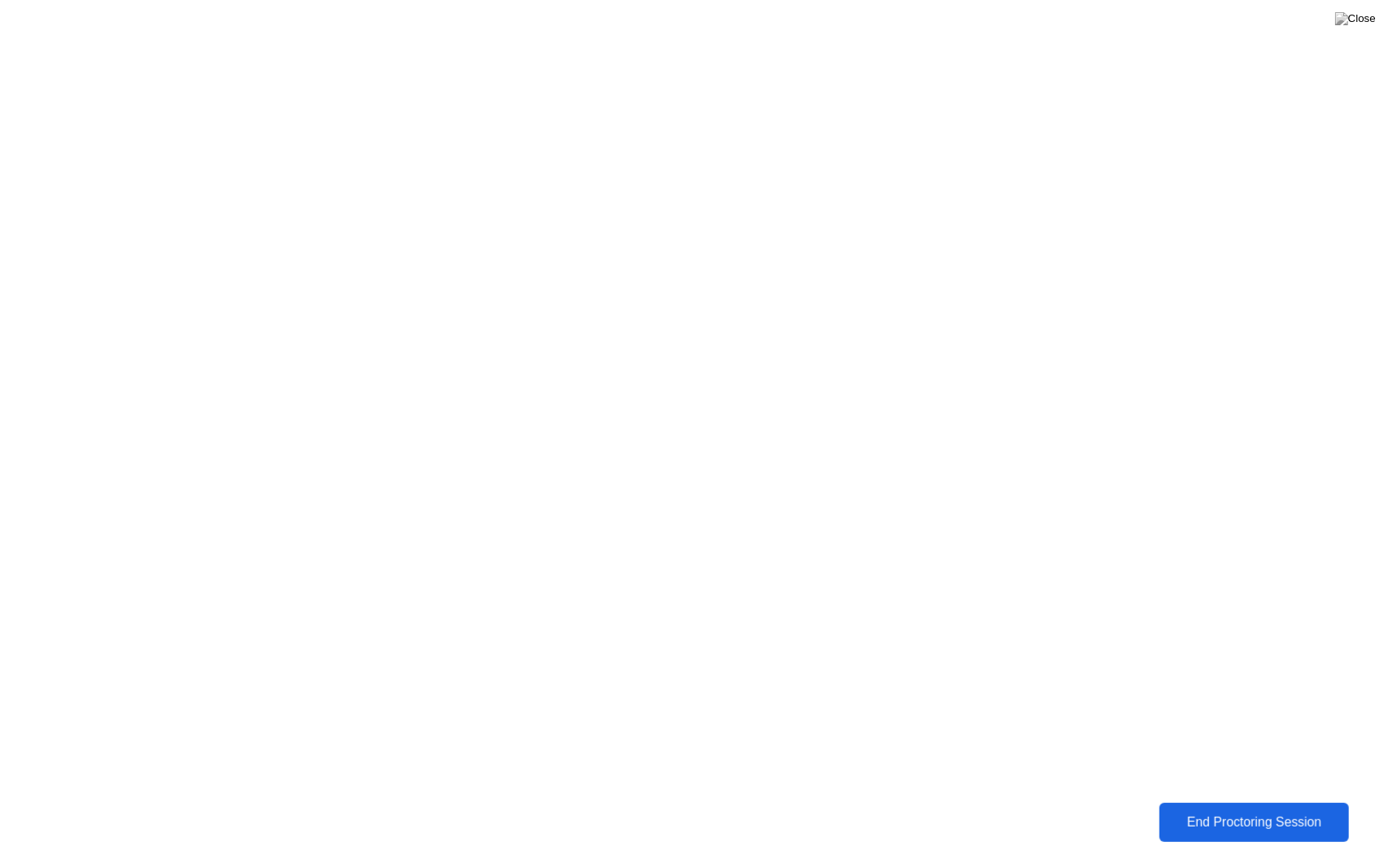
click at [1202, 809] on div "End Proctoring Session" at bounding box center [1255, 821] width 180 height 14
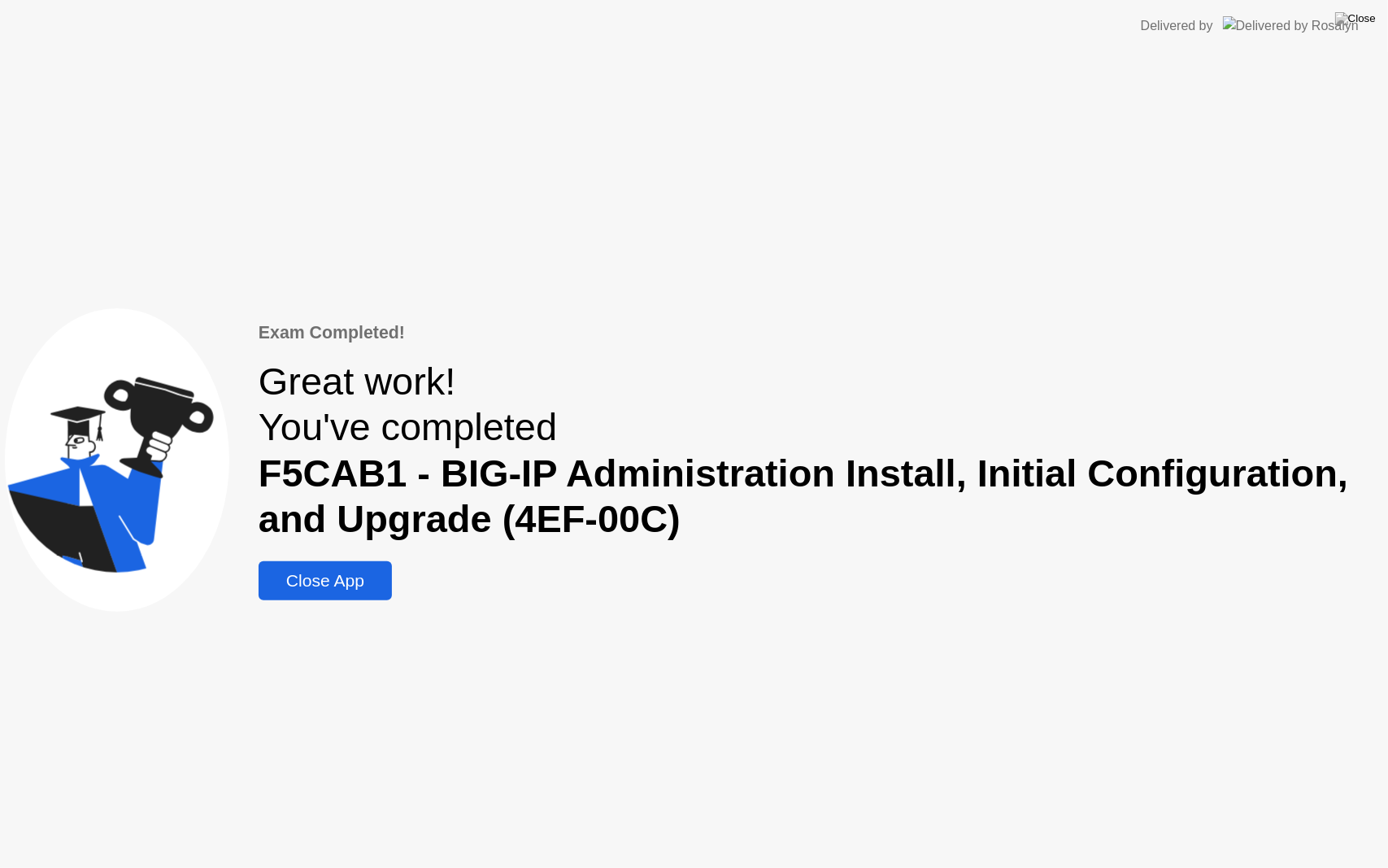
click at [323, 574] on div "Close App" at bounding box center [326, 580] width 124 height 20
